Goal: Communication & Community: Answer question/provide support

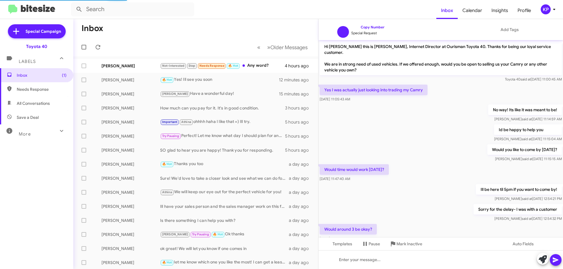
scroll to position [479, 0]
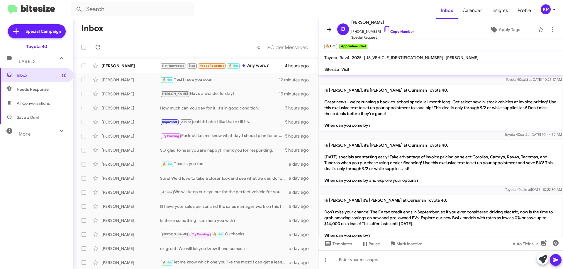
click at [328, 27] on icon at bounding box center [328, 29] width 7 height 7
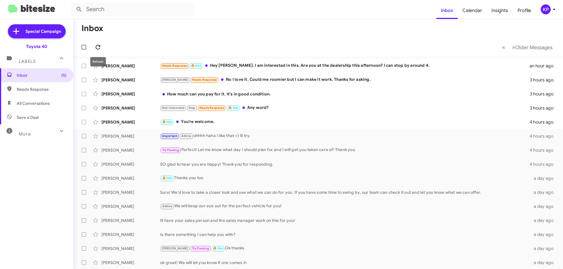
click at [95, 44] on icon at bounding box center [97, 47] width 7 height 7
